Goal: Answer question/provide support: Share knowledge or assist other users

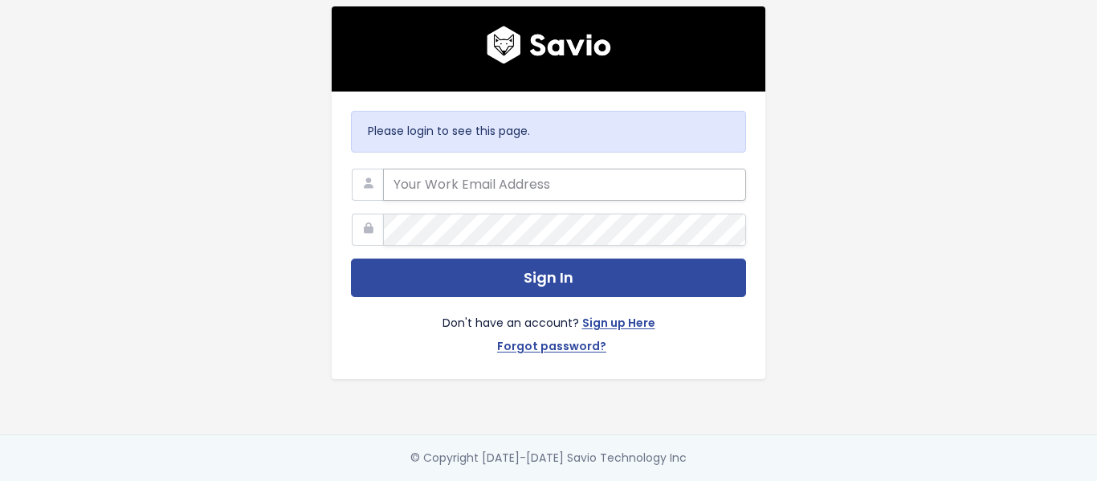
type input "[EMAIL_ADDRESS][PERSON_NAME][DOMAIN_NAME]"
click at [618, 182] on input "[EMAIL_ADDRESS][PERSON_NAME][DOMAIN_NAME]" at bounding box center [564, 185] width 363 height 32
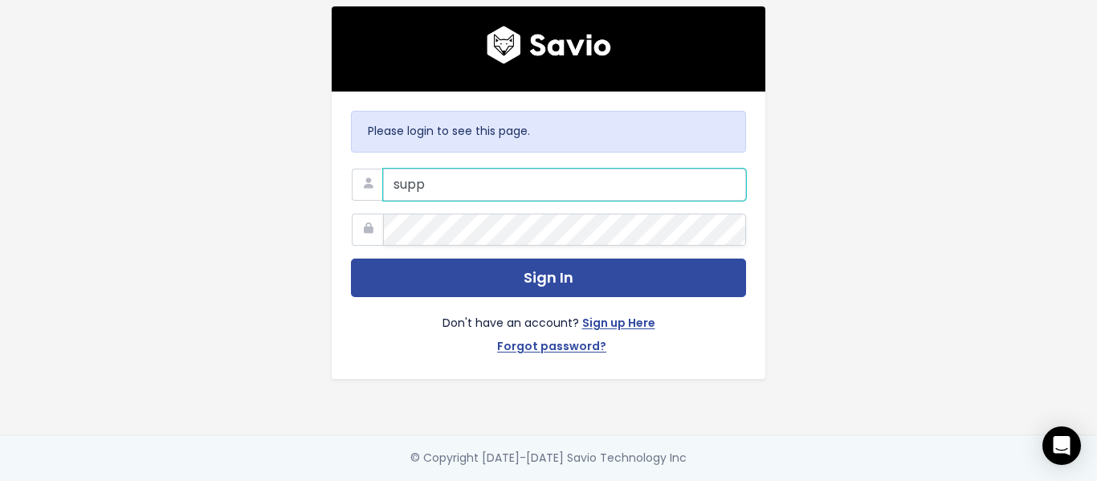
type input "[EMAIL_ADDRESS][PERSON_NAME][DOMAIN_NAME]"
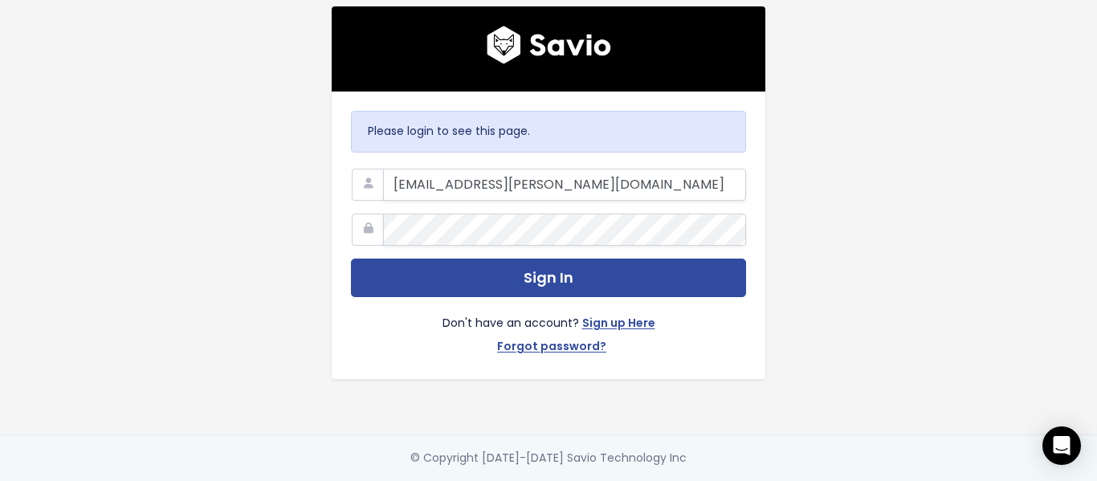
click at [829, 162] on div "Please login to see this page. support@marsello.com Sign In Don't have an accou…" at bounding box center [549, 217] width 916 height 435
click at [1005, 60] on main "Please login to see this page. support@marsello.com Sign In Don't have an accou…" at bounding box center [548, 240] width 1097 height 481
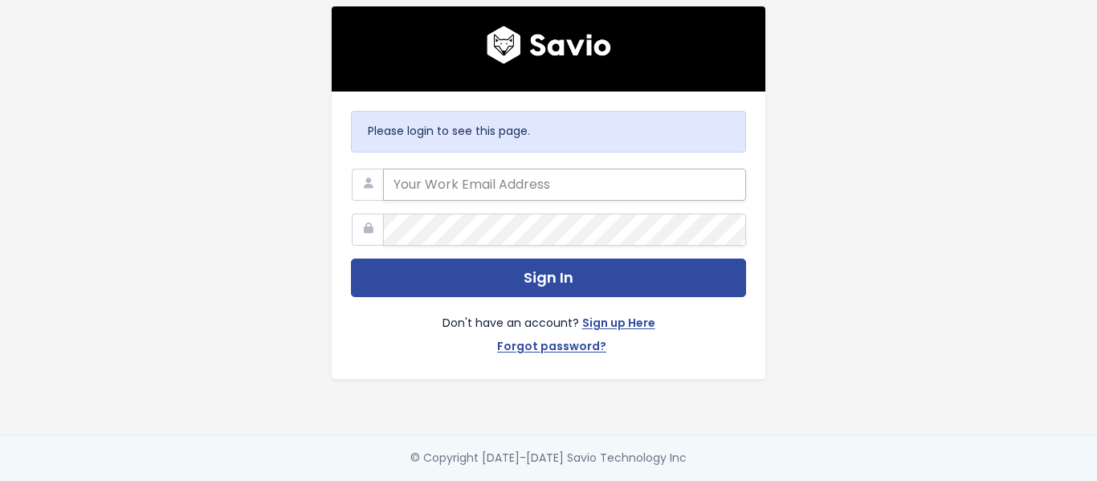
type input "[EMAIL_ADDRESS][PERSON_NAME][DOMAIN_NAME]"
click at [548, 191] on input "[EMAIL_ADDRESS][PERSON_NAME][DOMAIN_NAME]" at bounding box center [564, 185] width 363 height 32
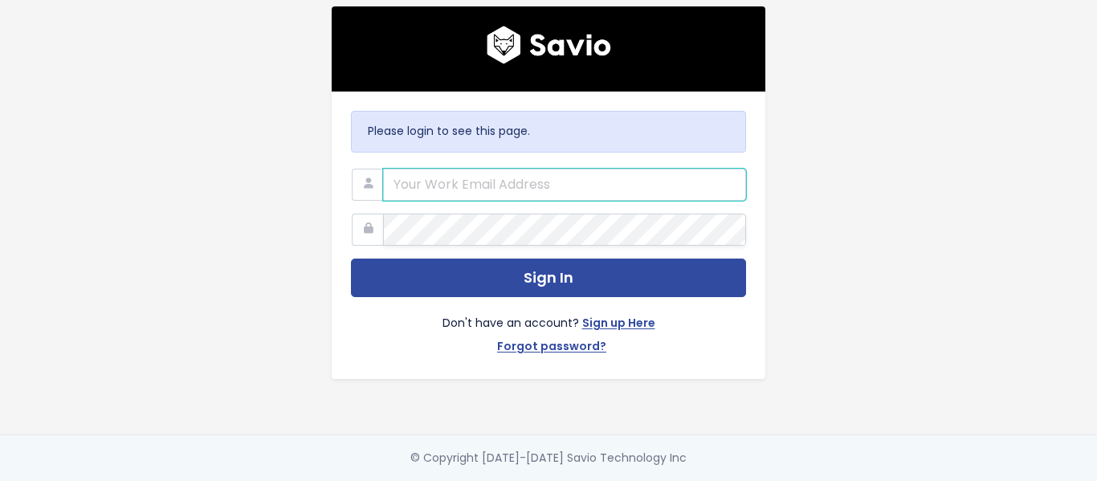
click at [548, 191] on input "email" at bounding box center [564, 185] width 363 height 32
type input "s"
click at [455, 180] on input "s" at bounding box center [564, 185] width 363 height 32
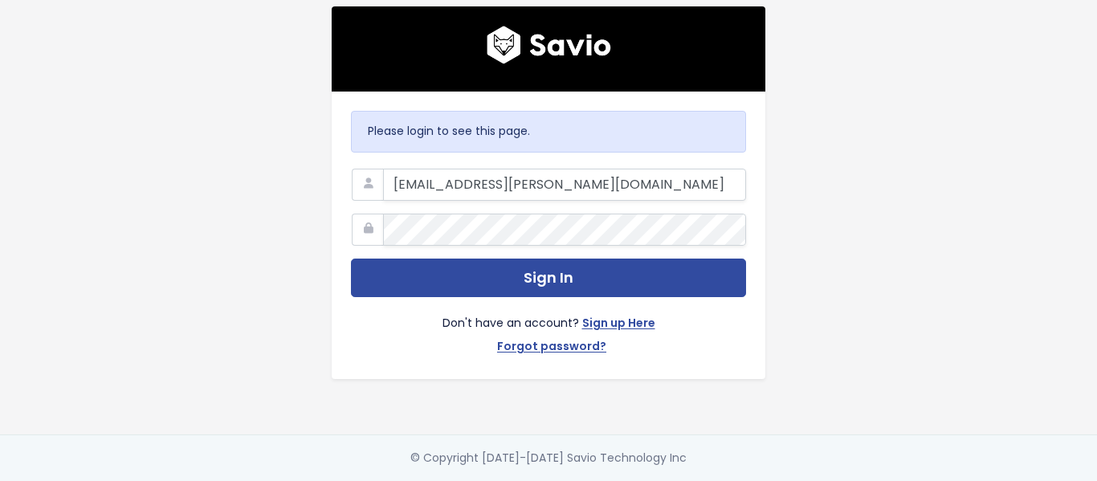
click at [0, 480] on nordpass-portal at bounding box center [0, 481] width 0 height 0
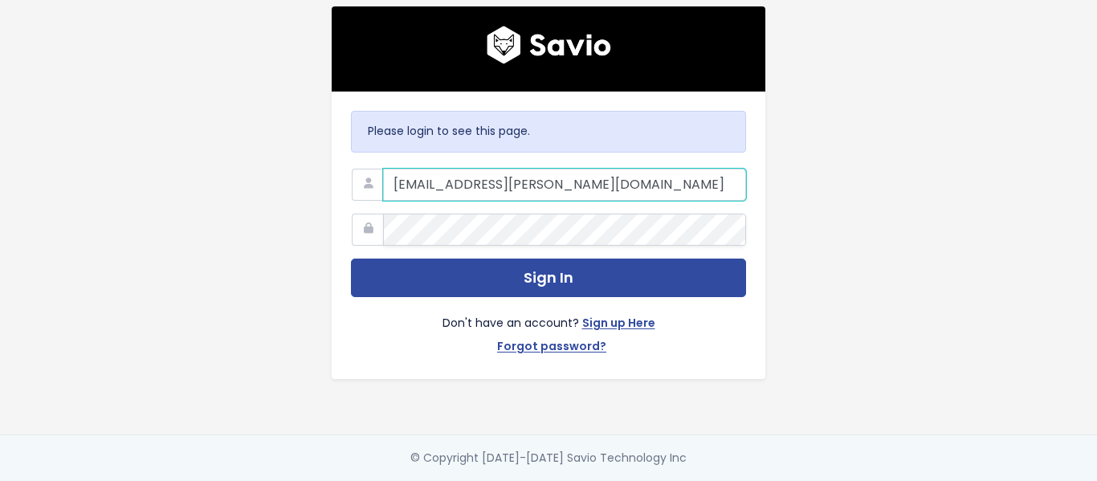
type input "[EMAIL_ADDRESS][PERSON_NAME][DOMAIN_NAME]"
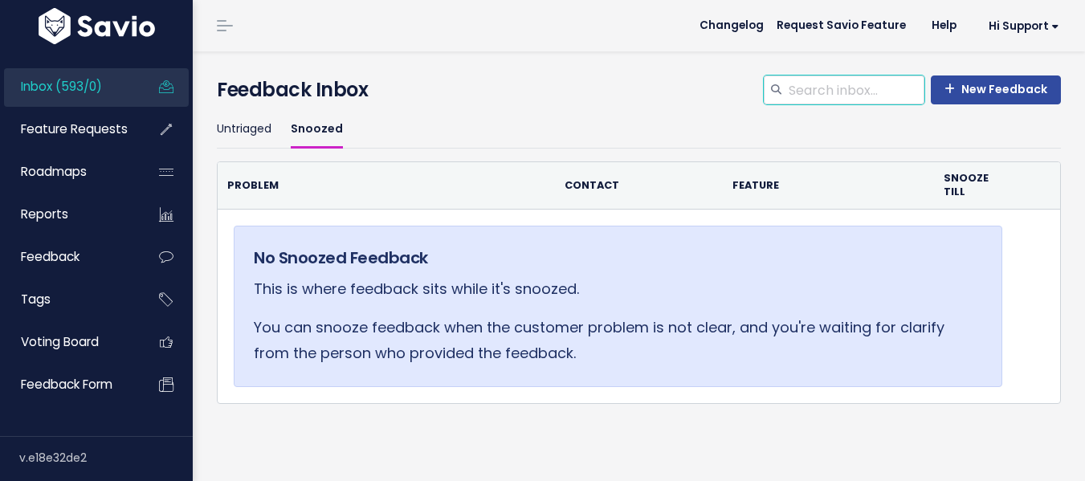
click at [800, 92] on input "search" at bounding box center [855, 90] width 137 height 29
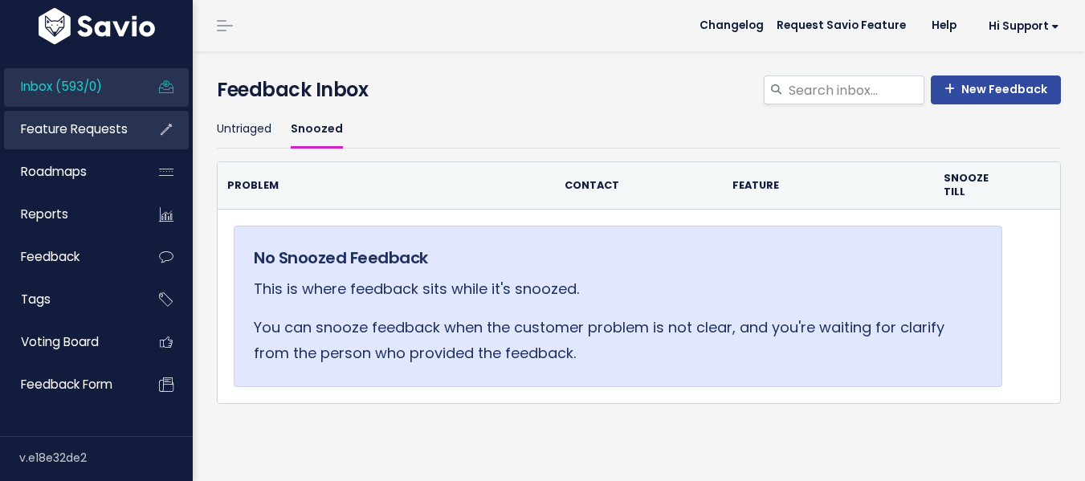
drag, startPoint x: 92, startPoint y: 134, endPoint x: 149, endPoint y: 133, distance: 57.0
click at [92, 134] on span "Feature Requests" at bounding box center [74, 128] width 107 height 17
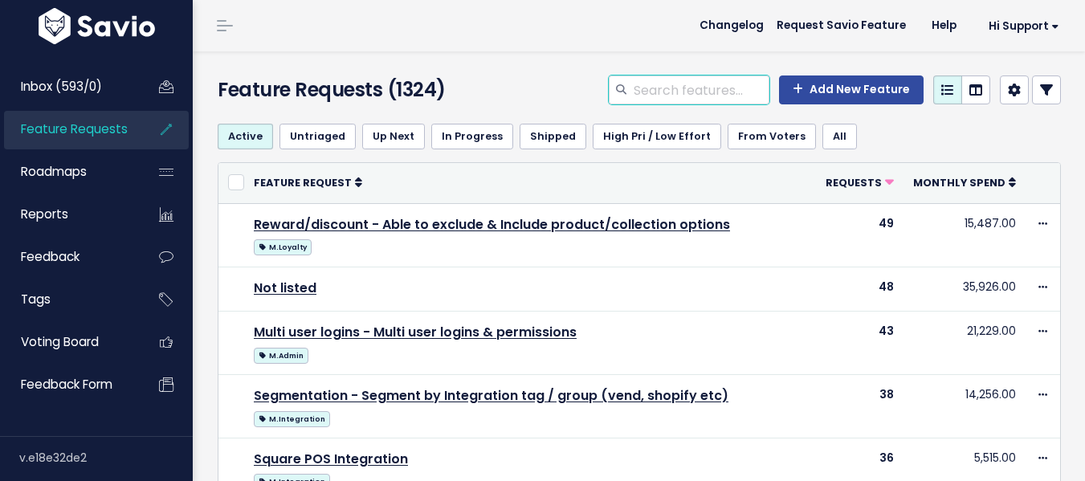
click at [680, 98] on input "search" at bounding box center [700, 90] width 137 height 29
type input "recaptcha"
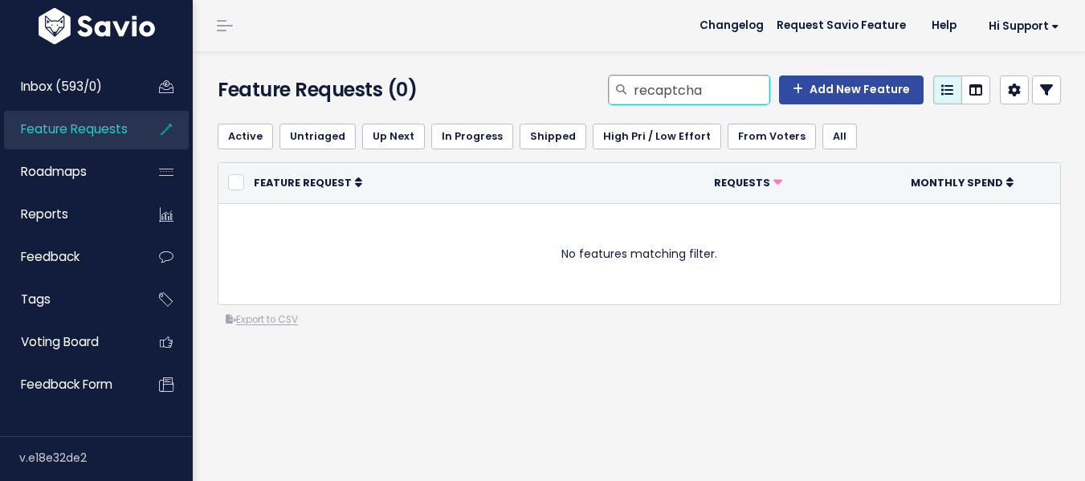
drag, startPoint x: 706, startPoint y: 96, endPoint x: 606, endPoint y: 95, distance: 100.4
click at [609, 95] on div "recaptcha" at bounding box center [689, 90] width 161 height 29
type input "CAPTCHA"
click at [1040, 84] on icon at bounding box center [1046, 90] width 13 height 13
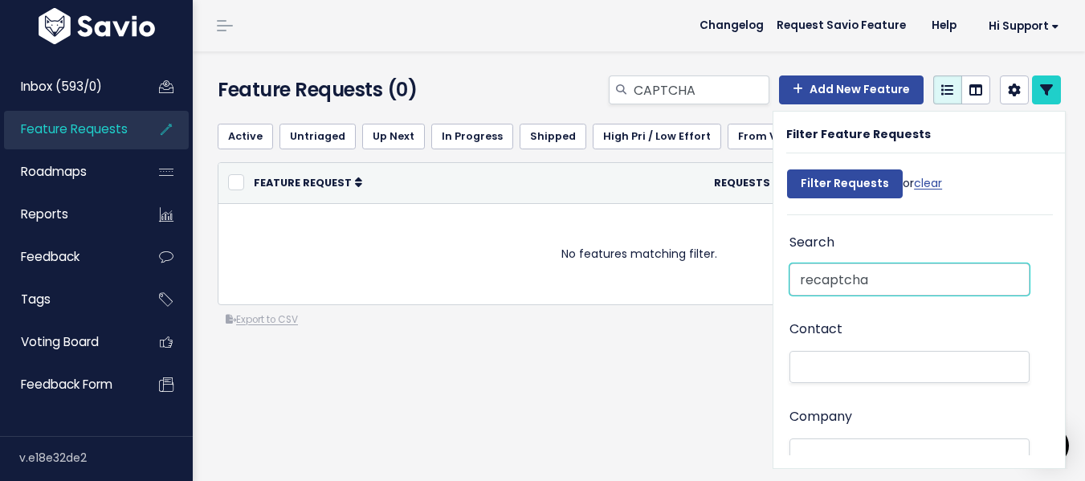
drag, startPoint x: 884, startPoint y: 274, endPoint x: 767, endPoint y: 274, distance: 117.3
click at [774, 274] on div "Search recaptcha Contact Company Feedback From All Active customer Churned cust…" at bounding box center [913, 343] width 279 height 224
type input "r"
type input "RECAPTCHA"
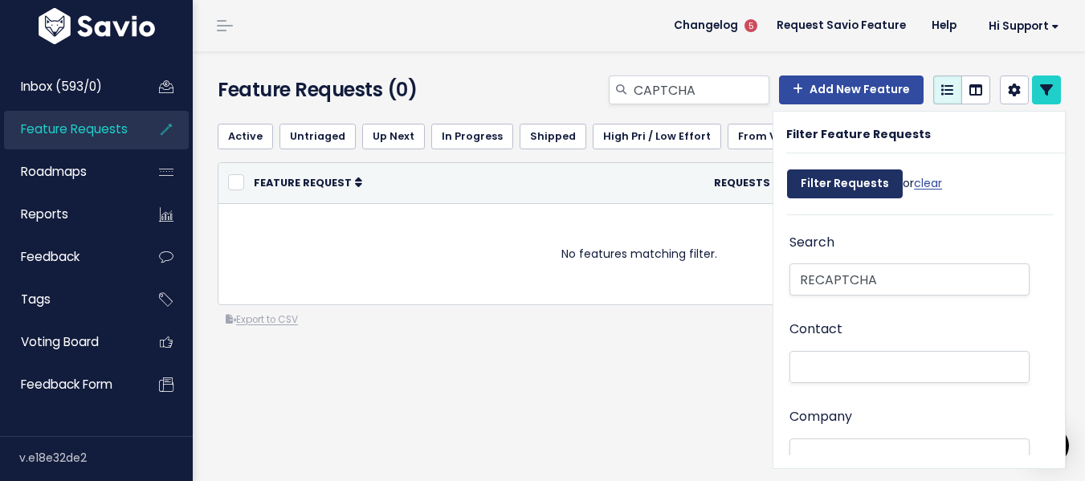
click at [819, 186] on input "Filter Requests" at bounding box center [845, 183] width 116 height 29
select select
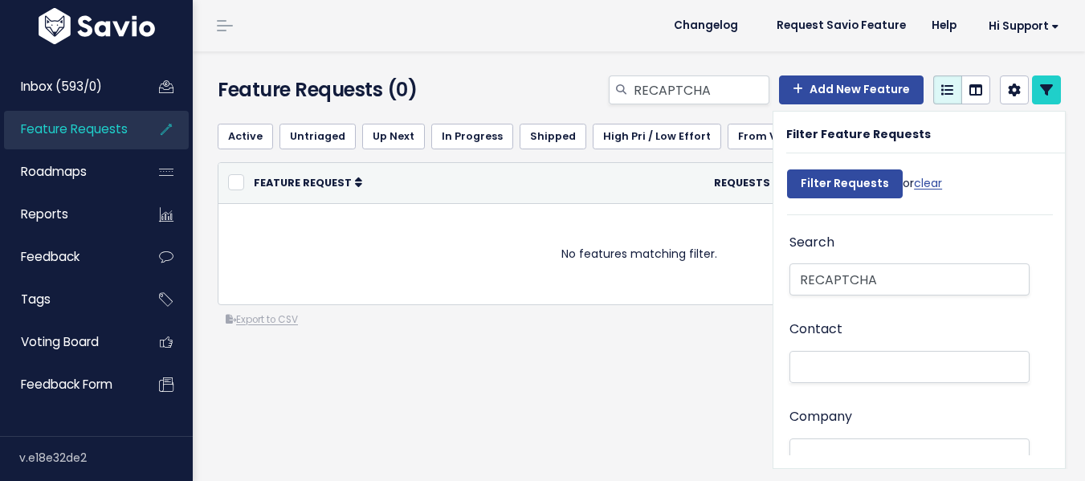
select select
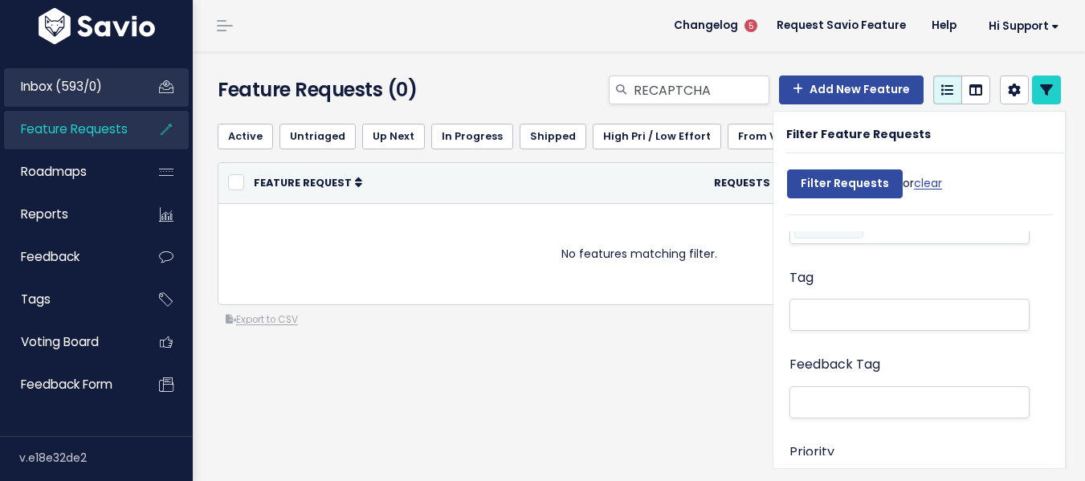
click at [78, 80] on span "Inbox (593/0)" at bounding box center [61, 86] width 81 height 17
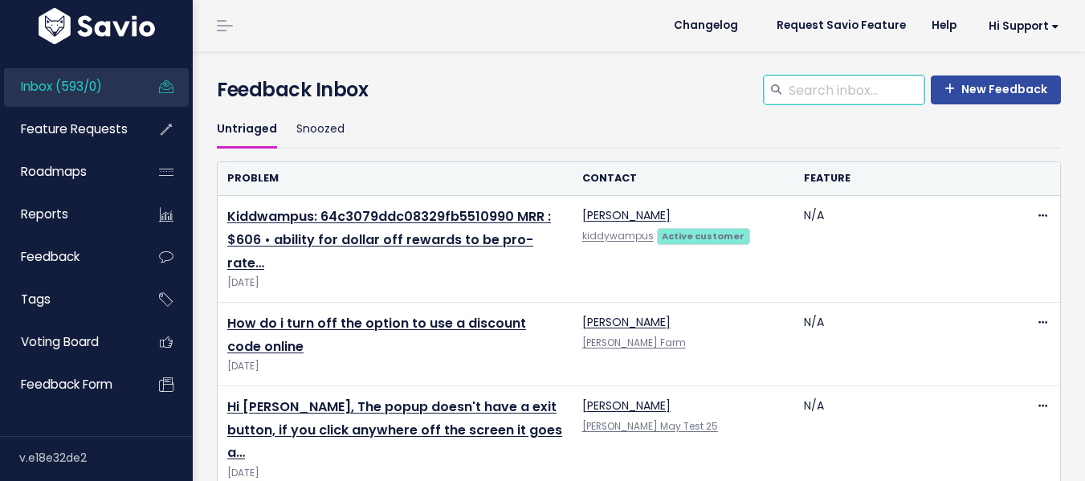
click at [825, 97] on input "search" at bounding box center [855, 90] width 137 height 29
type input "RECAPTCHA"
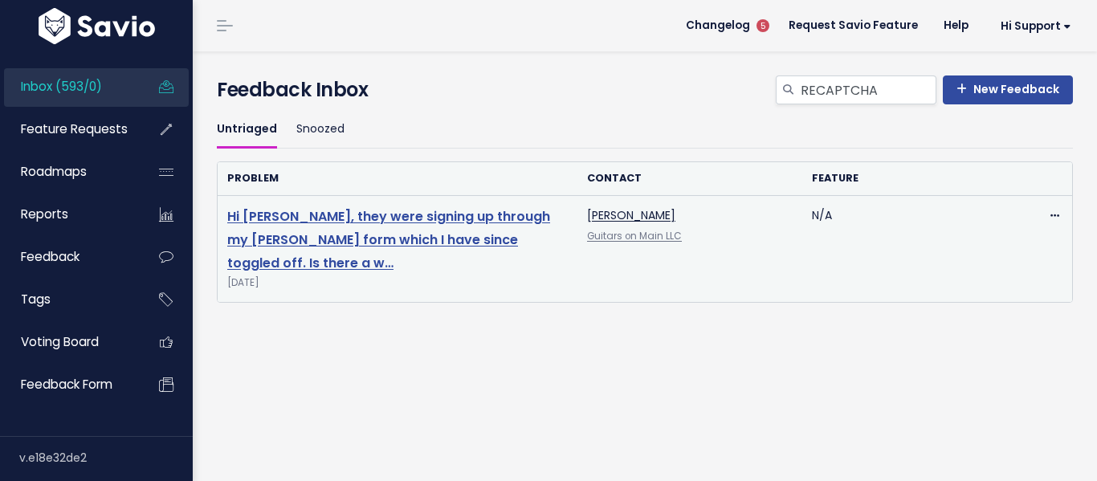
click at [481, 214] on link "Hi [PERSON_NAME], they were signing up through my [PERSON_NAME] form which I ha…" at bounding box center [388, 239] width 323 height 65
